Goal: Task Accomplishment & Management: Use online tool/utility

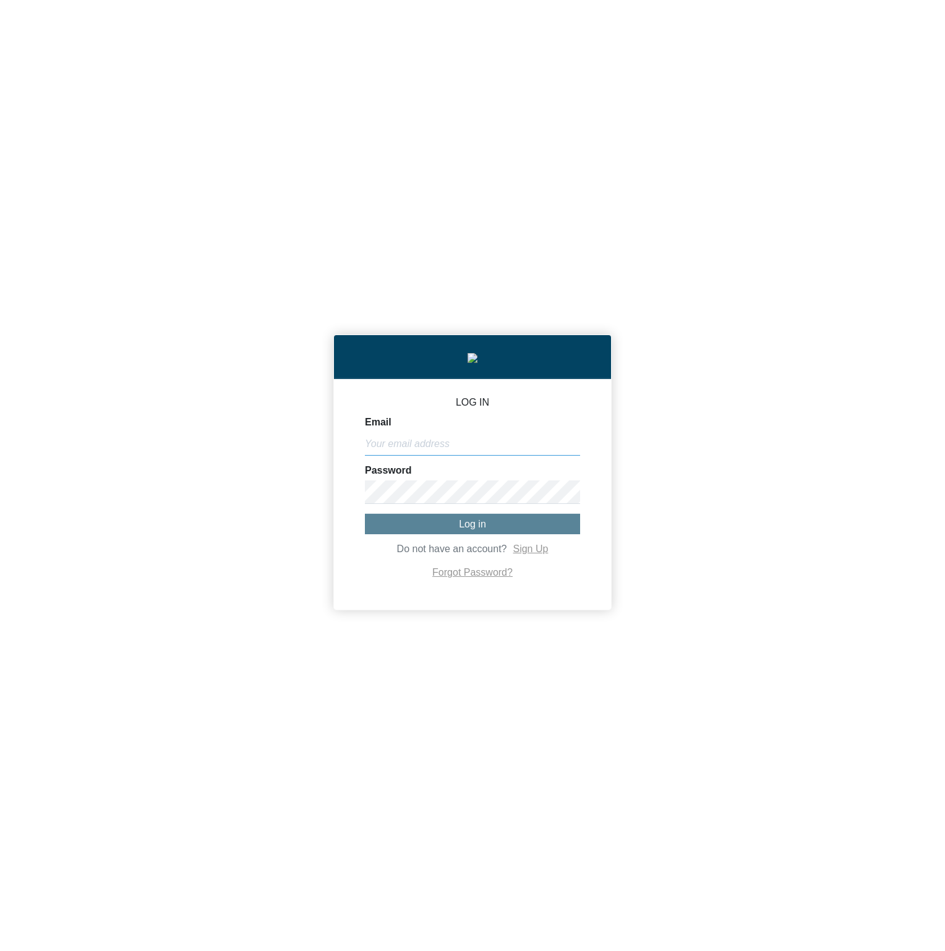
click at [456, 447] on input "Email" at bounding box center [472, 444] width 215 height 24
paste input "[PERSON_NAME][EMAIL_ADDRESS][DOMAIN_NAME]"
type input "[PERSON_NAME][EMAIL_ADDRESS][DOMAIN_NAME]"
click at [513, 510] on form "Email michael@co2analytics.com Password Log in Do not have an account? Sign Up …" at bounding box center [472, 499] width 215 height 164
click at [515, 528] on button "Log in" at bounding box center [472, 524] width 215 height 20
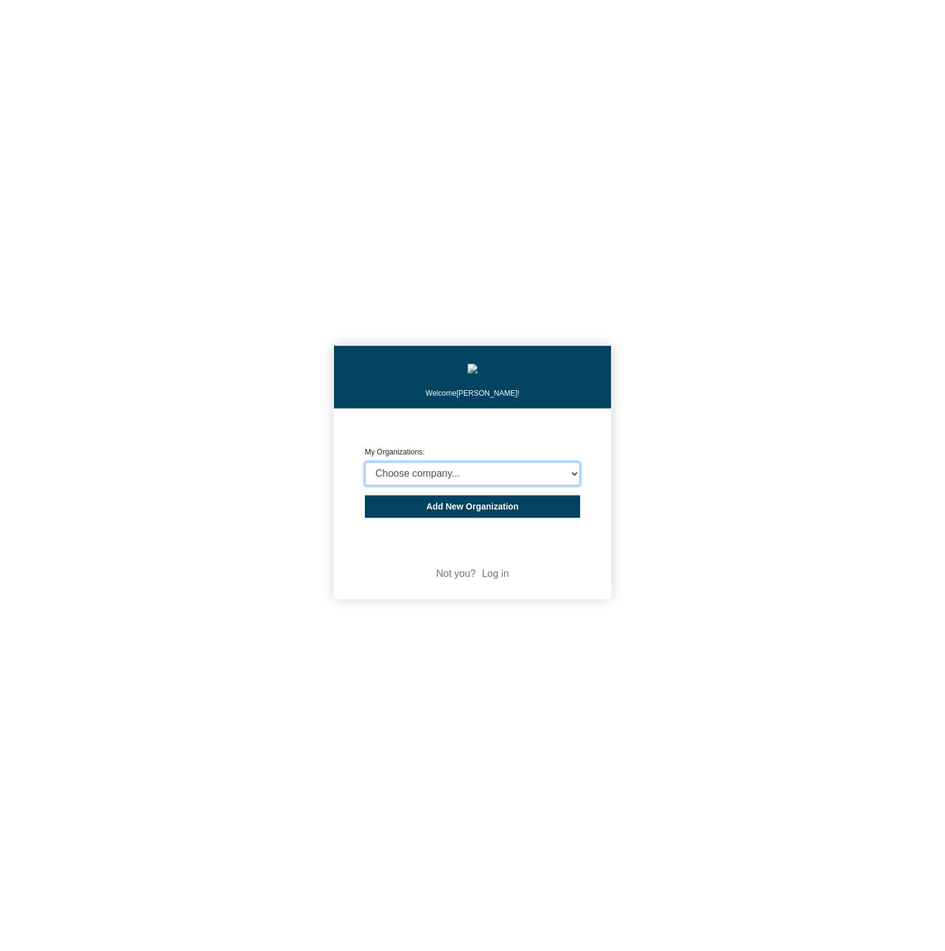
select select "4403414"
click at [365, 465] on select "Choose company... CARBON ANALYTICS LIMITED test6 Nekton Capital Limited Pacha S…" at bounding box center [472, 474] width 215 height 24
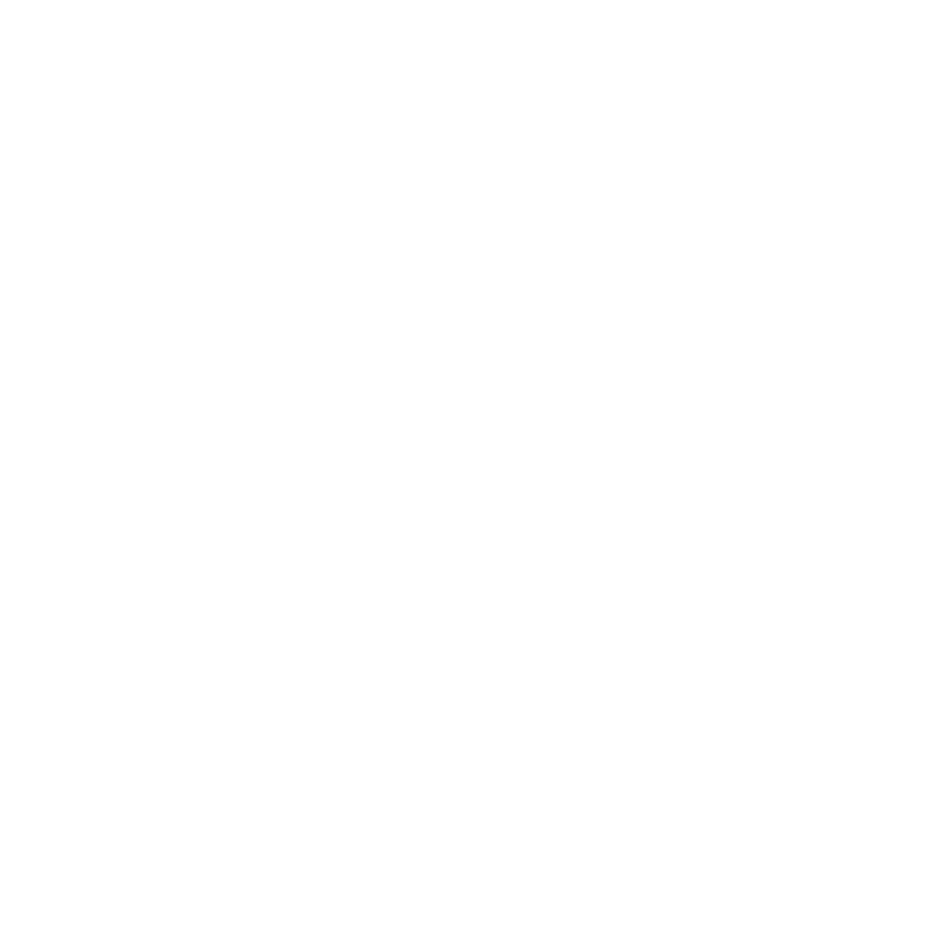
click at [708, 444] on body "We're offline! Leave a message" at bounding box center [472, 475] width 945 height 951
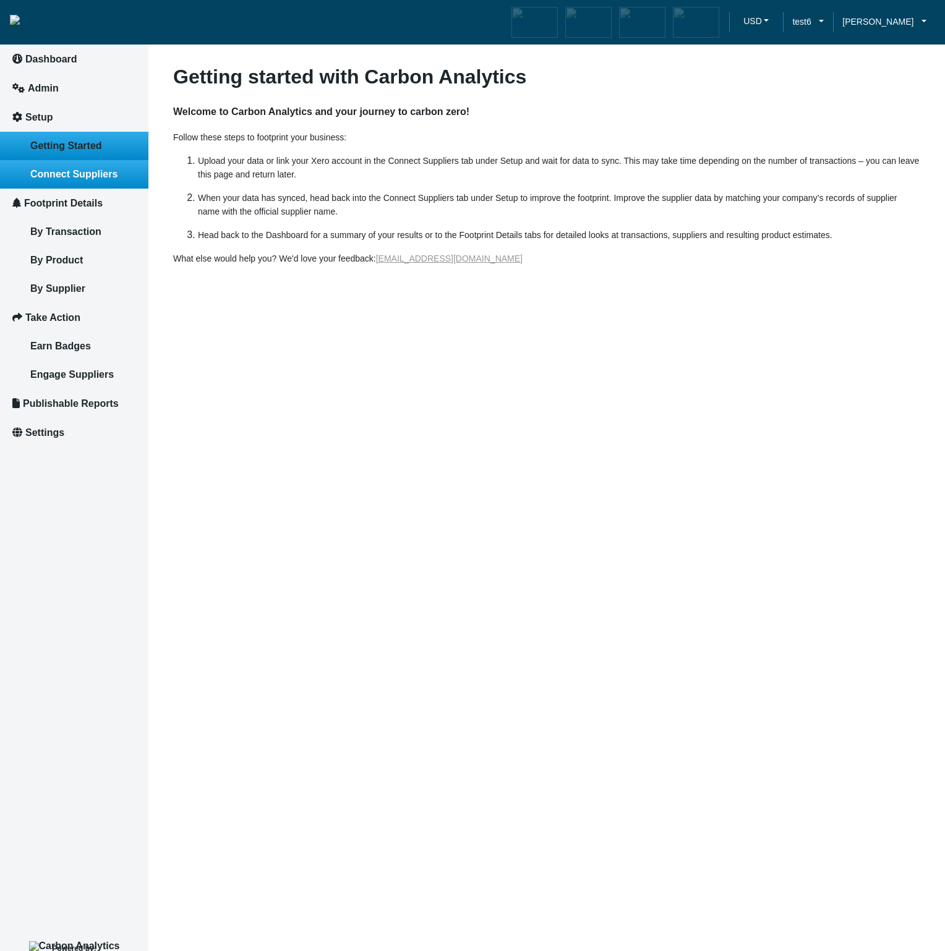
click at [106, 173] on span "Connect Suppliers" at bounding box center [73, 174] width 87 height 11
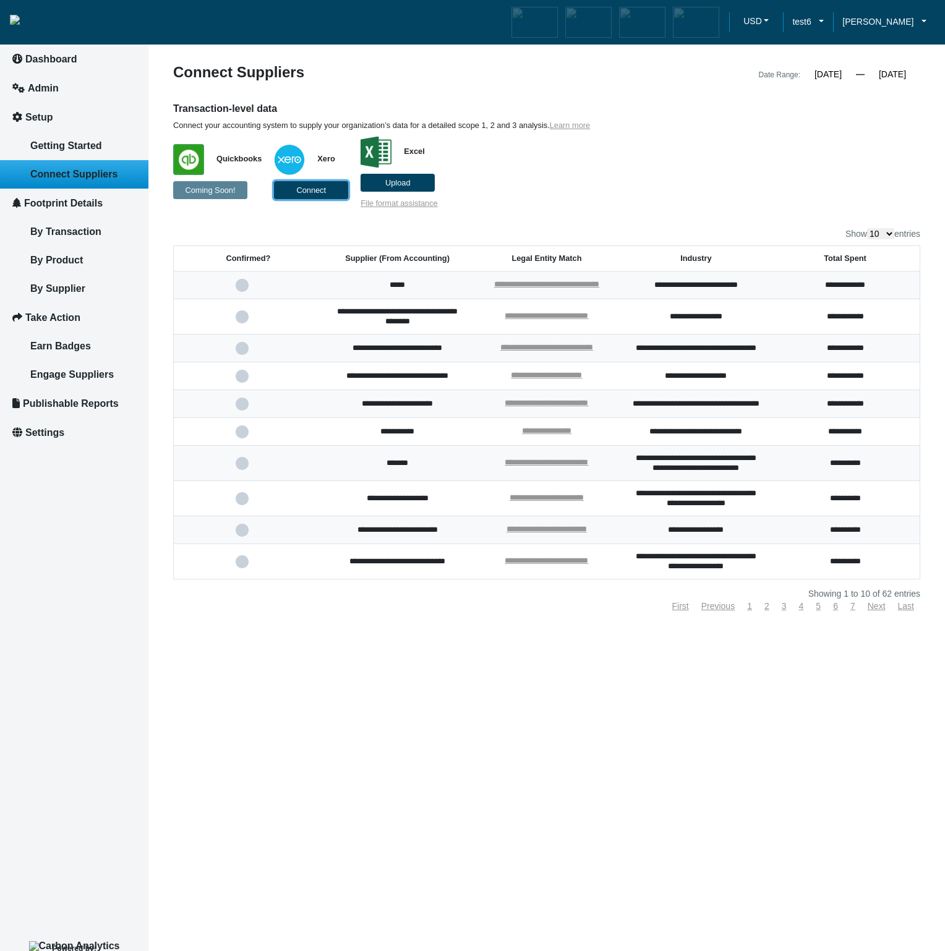
click at [300, 192] on span "Connect" at bounding box center [311, 190] width 30 height 9
